Goal: Find specific page/section: Find specific page/section

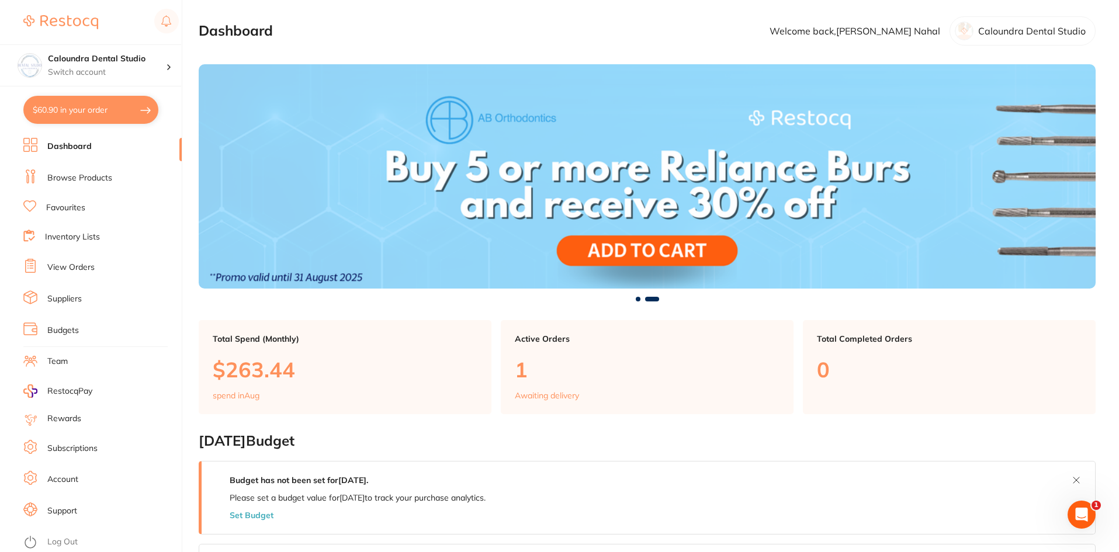
click at [84, 177] on link "Browse Products" at bounding box center [79, 178] width 65 height 12
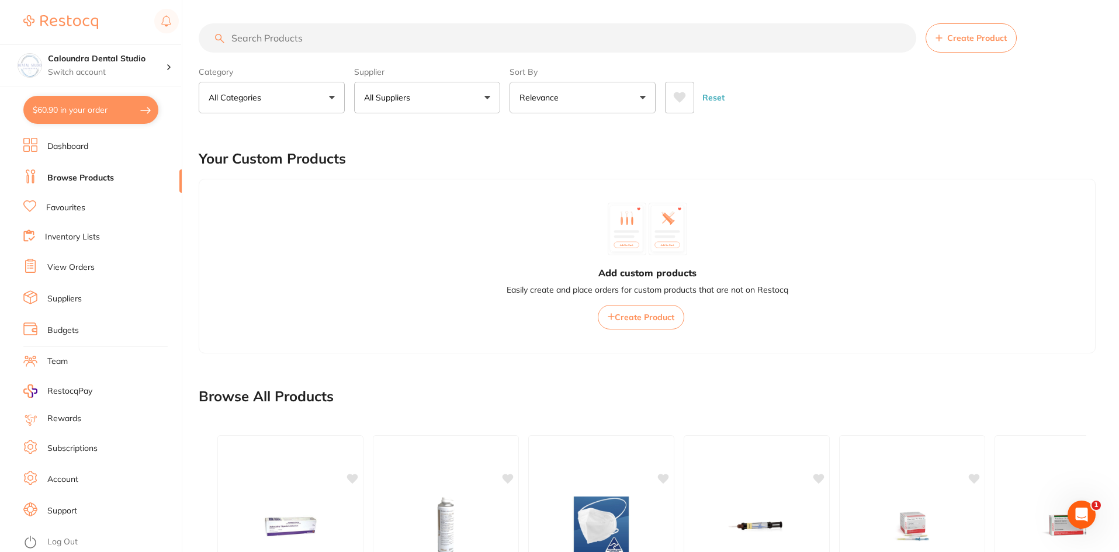
click at [285, 47] on input "search" at bounding box center [558, 37] width 718 height 29
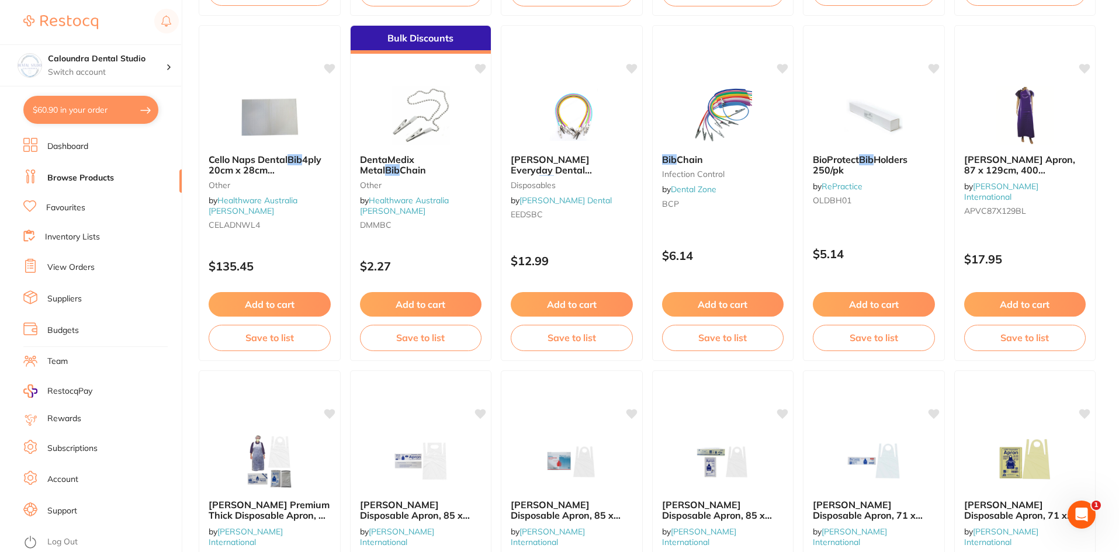
scroll to position [777, 0]
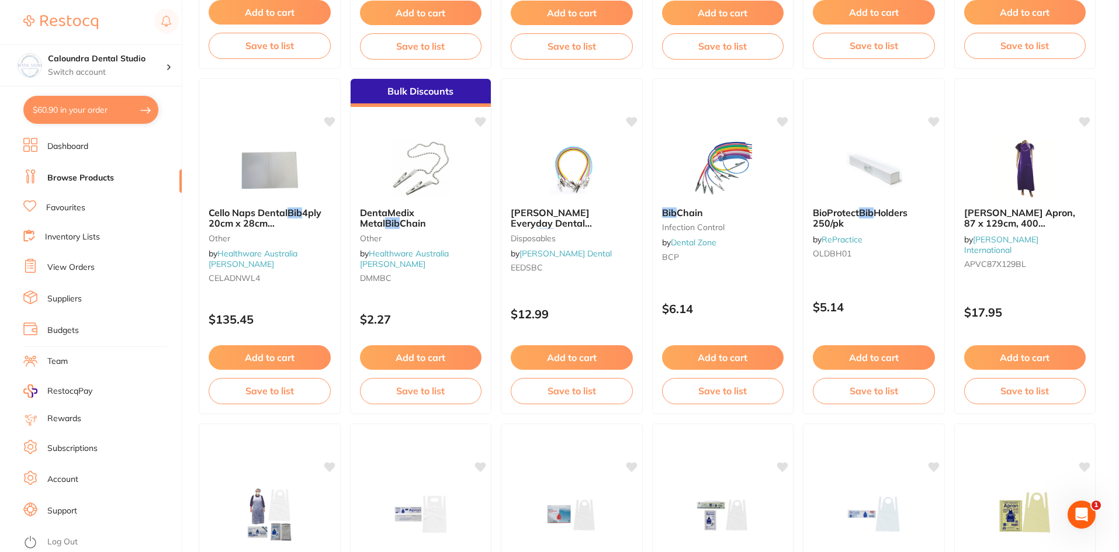
type input "bib"
click at [67, 289] on ul "Dashboard Browse Products Favourites Inventory Lists View Orders Suppliers Budg…" at bounding box center [102, 345] width 158 height 414
click at [67, 297] on link "Suppliers" at bounding box center [64, 299] width 34 height 12
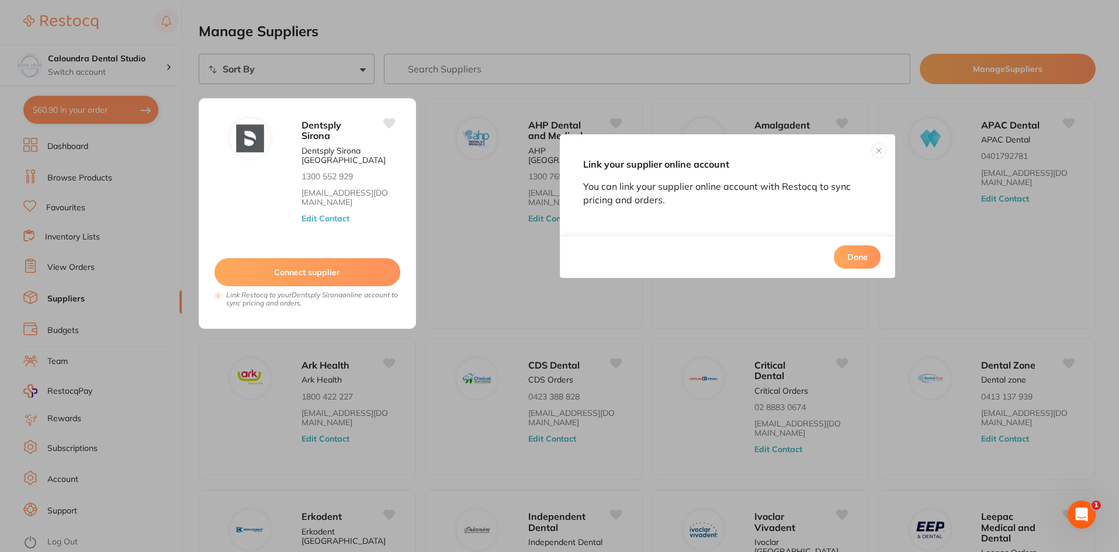
click at [855, 259] on button "Done" at bounding box center [857, 257] width 47 height 23
